Goal: Task Accomplishment & Management: Check status

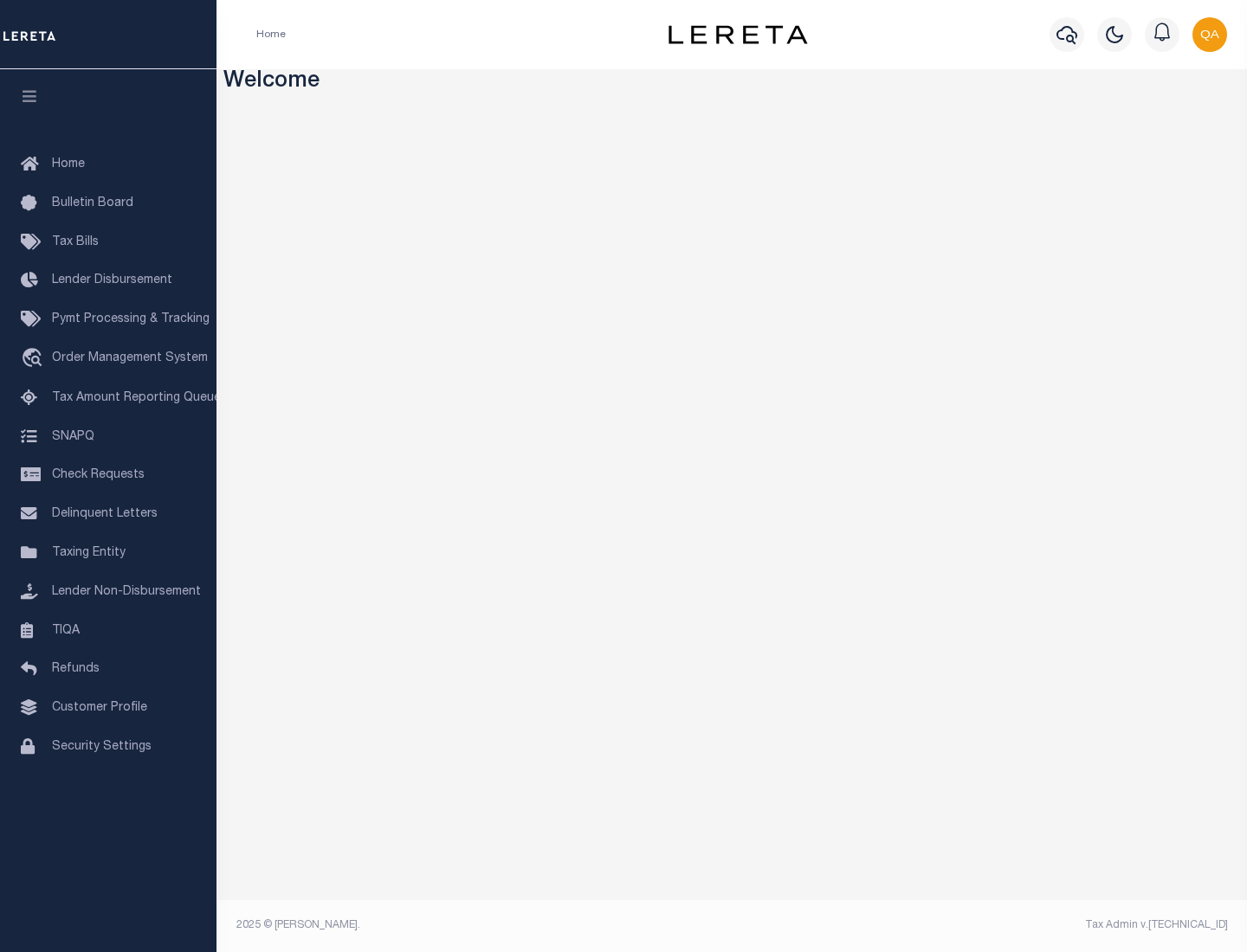
click at [109, 475] on span "Check Requests" at bounding box center [98, 475] width 93 height 12
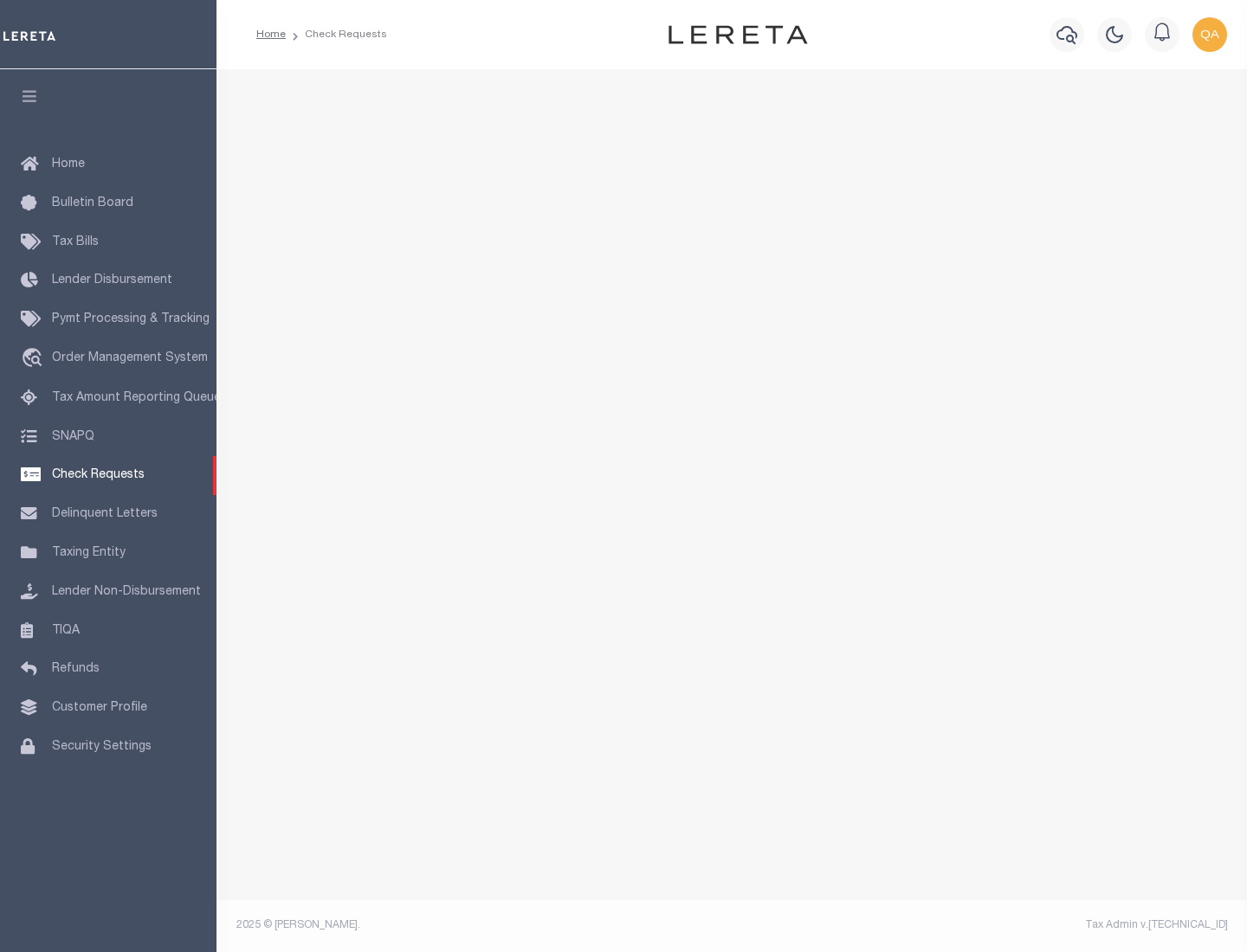
select select "50"
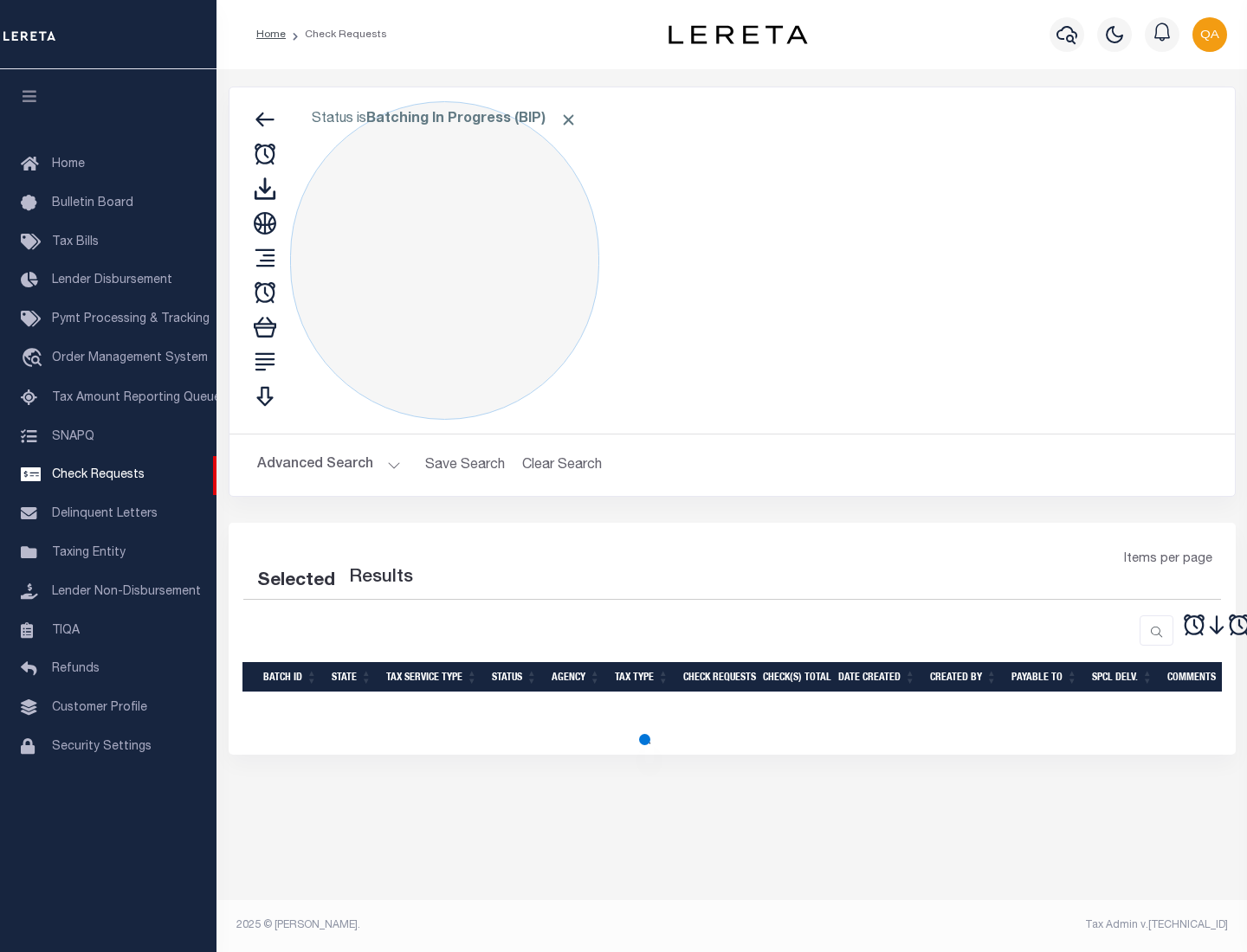
select select "50"
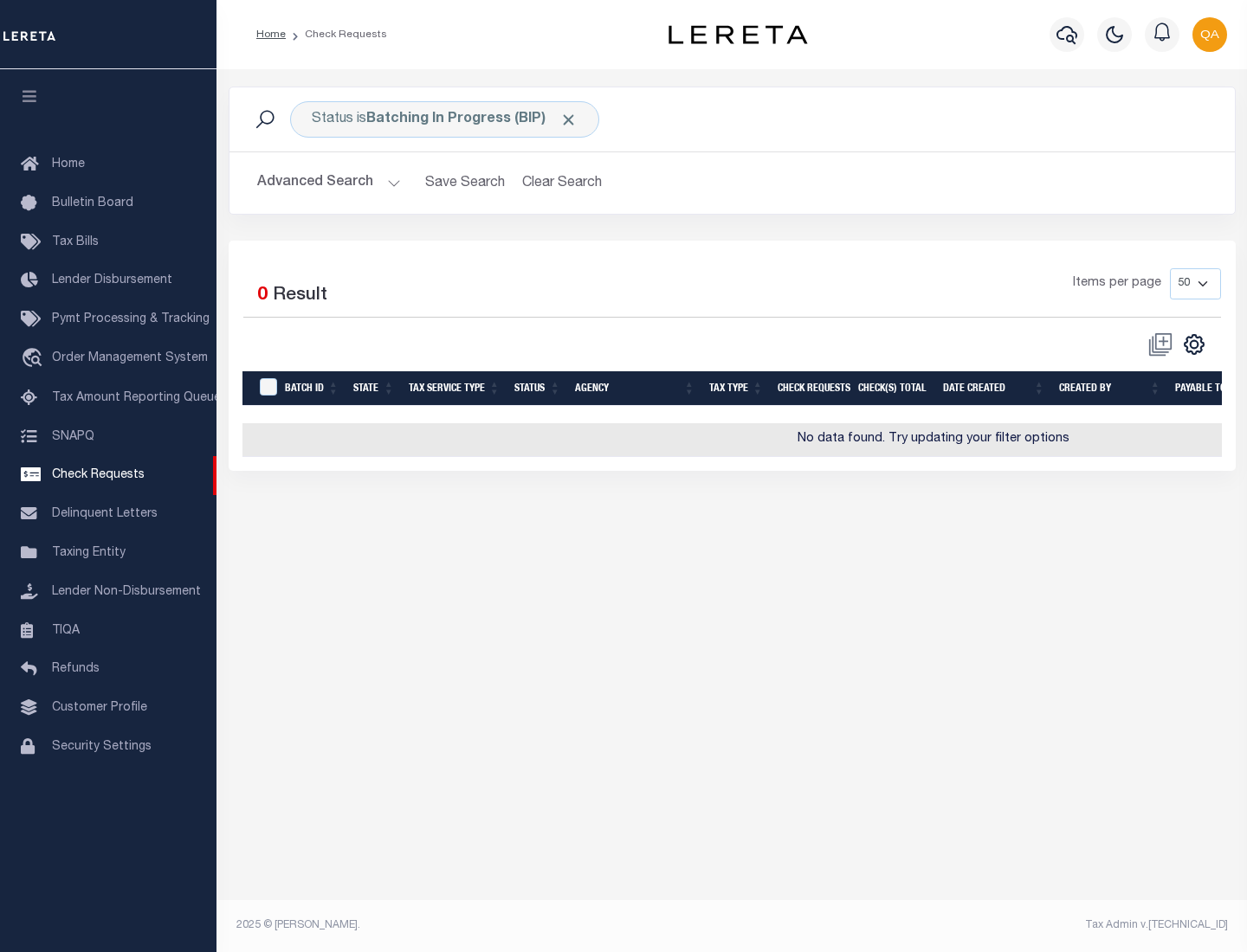
click at [569, 120] on span "Click to Remove" at bounding box center [569, 120] width 19 height 19
